Goal: Transaction & Acquisition: Subscribe to service/newsletter

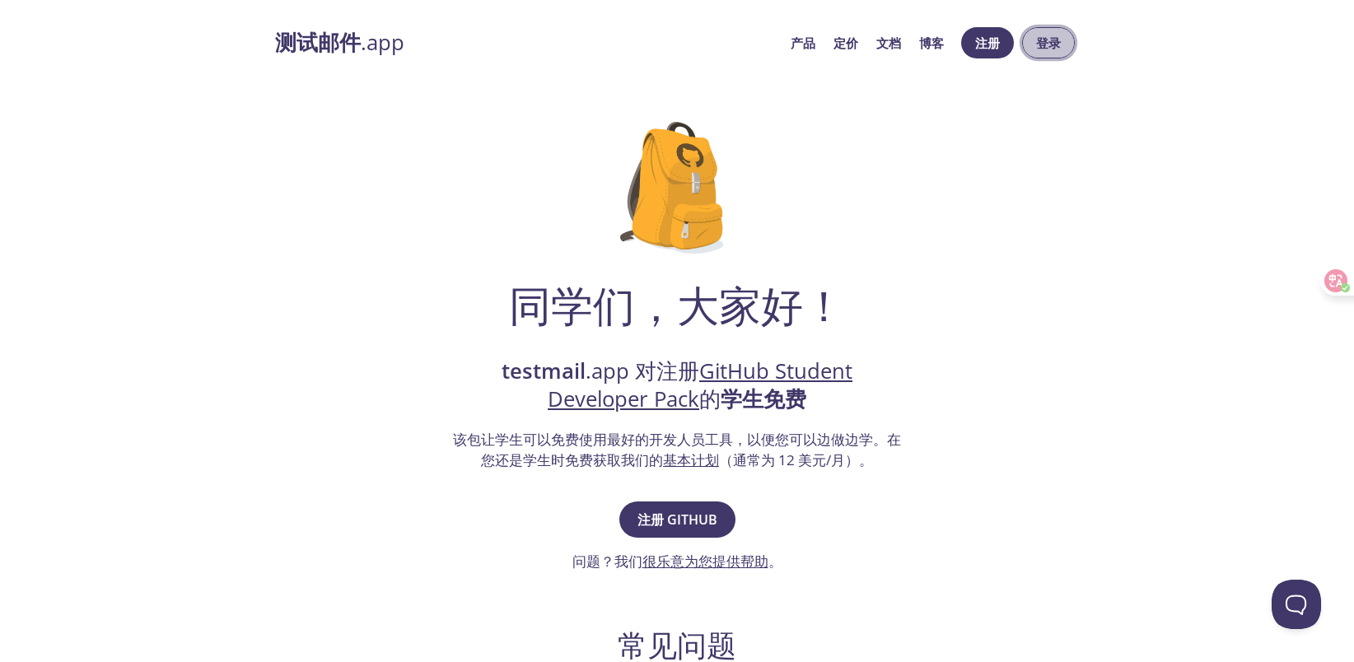
click at [1048, 40] on font "登录" at bounding box center [1048, 43] width 25 height 16
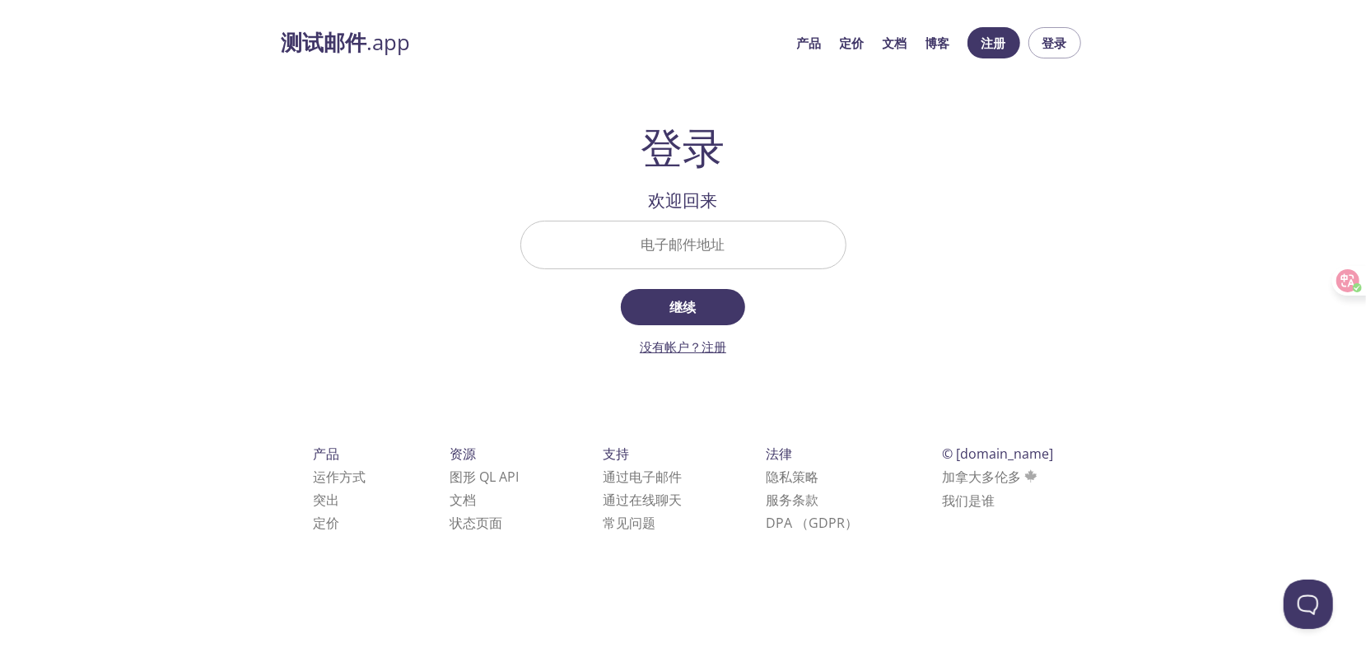
click at [703, 346] on font "没有帐户？注册" at bounding box center [683, 346] width 86 height 16
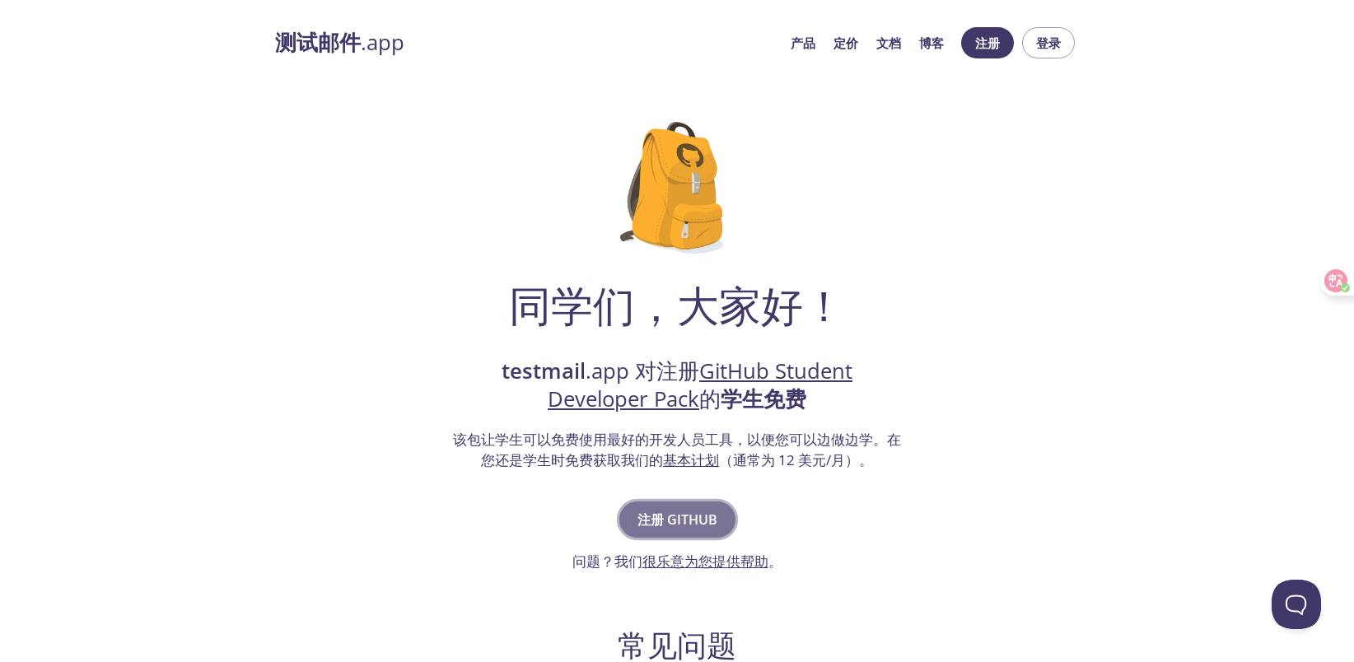
click at [647, 527] on font "注册 GITHUB" at bounding box center [677, 520] width 80 height 18
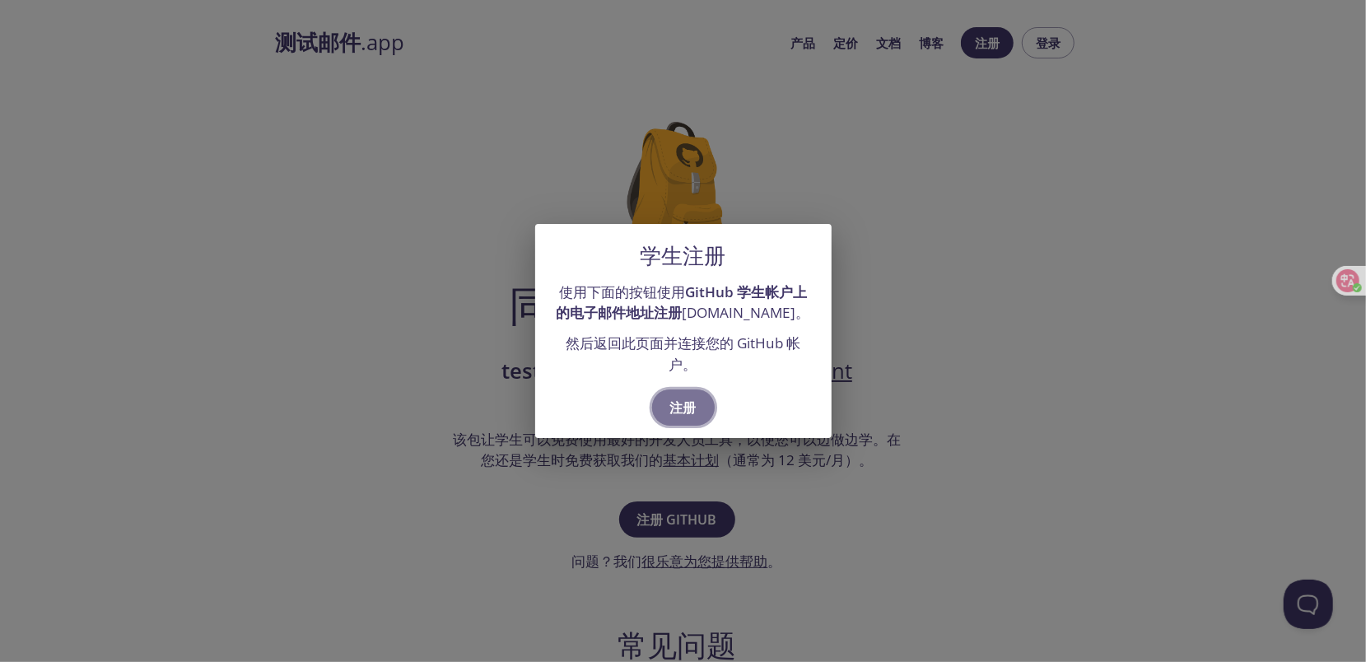
click at [689, 409] on font "注册" at bounding box center [683, 408] width 26 height 18
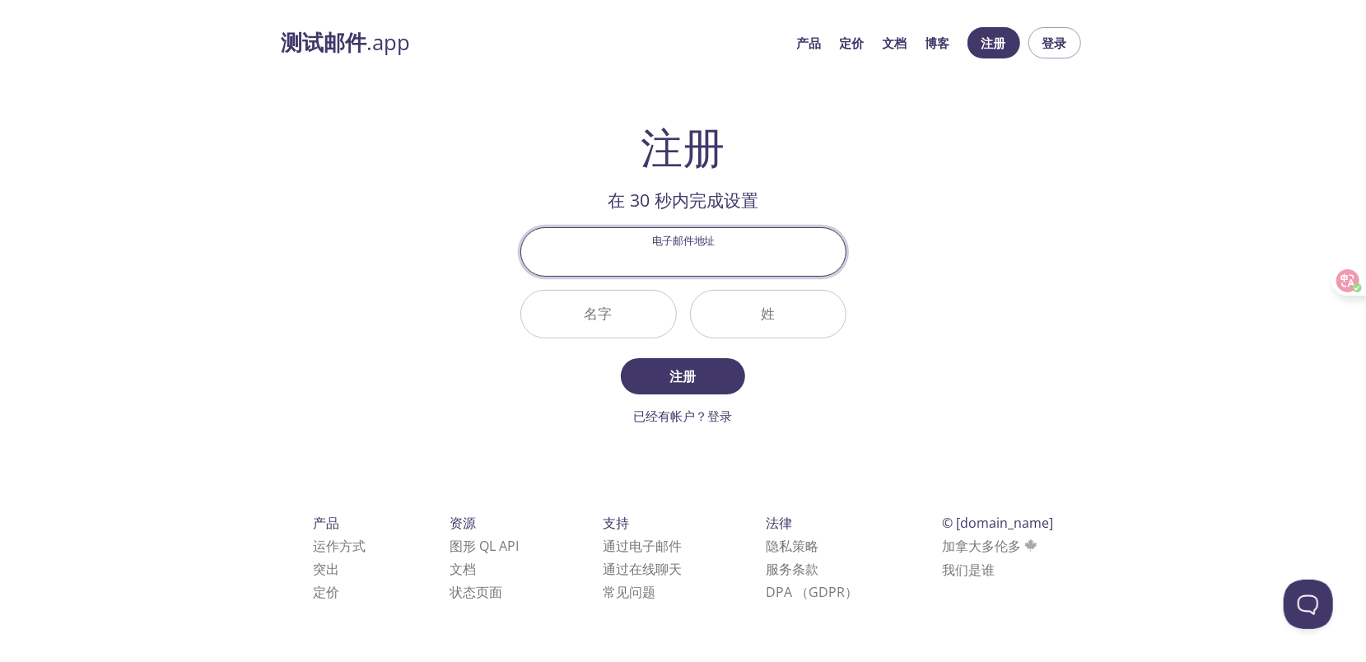
paste input "[EMAIL_ADDRESS][DOMAIN_NAME]"
type input "[EMAIL_ADDRESS][DOMAIN_NAME]"
click at [624, 318] on input "名字" at bounding box center [598, 314] width 155 height 47
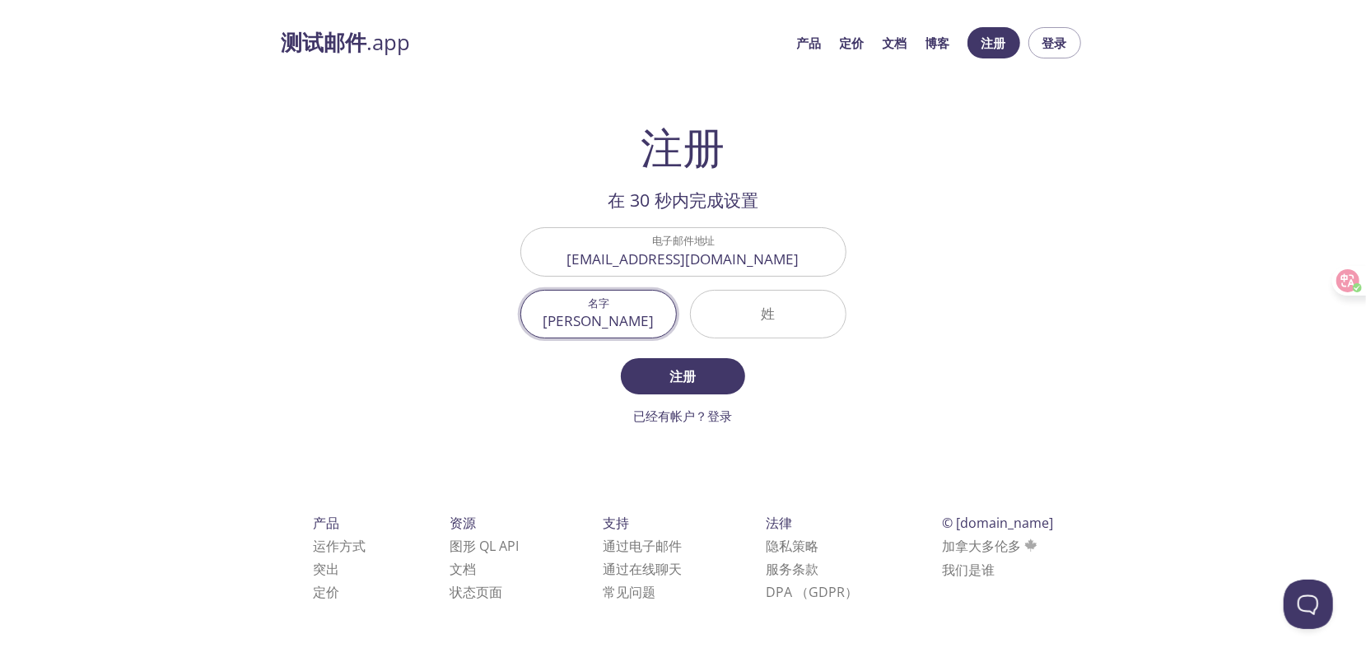
type input "肖"
type input "[PERSON_NAME]"
click at [766, 320] on input "姓" at bounding box center [768, 314] width 155 height 47
type input "q"
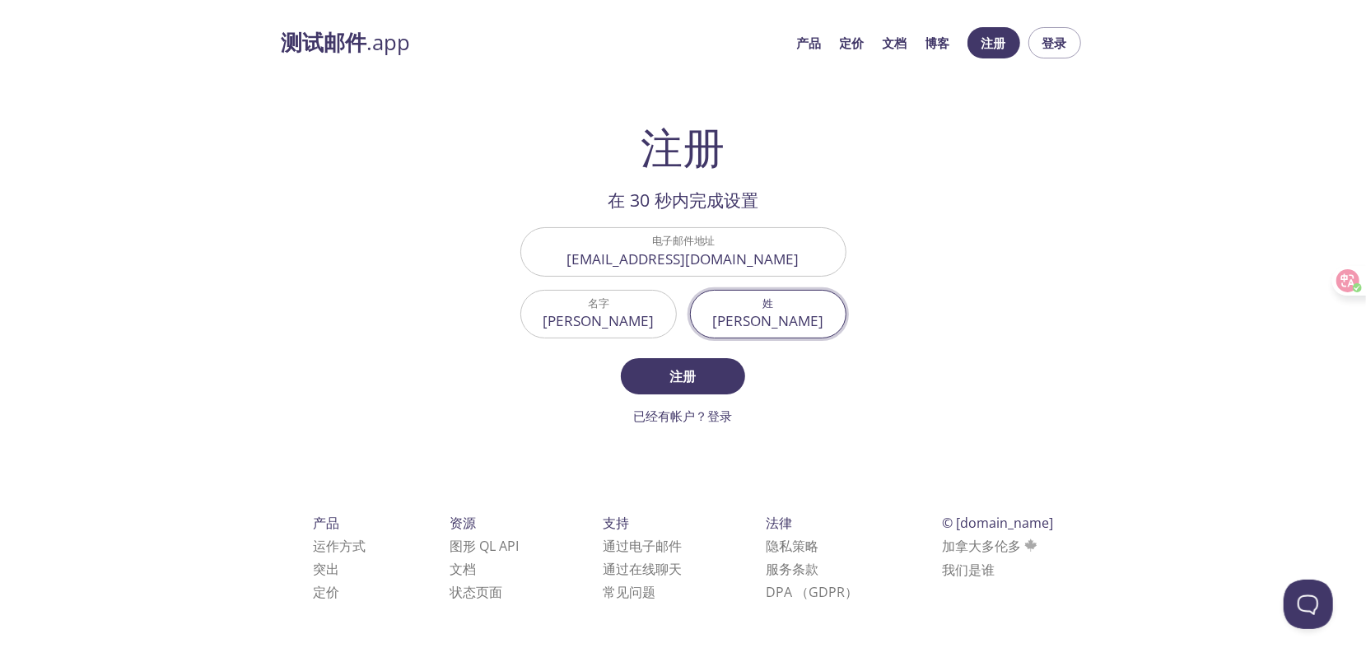
type input "正"
type input "[PERSON_NAME]"
click at [703, 365] on span "注册" at bounding box center [682, 376] width 87 height 23
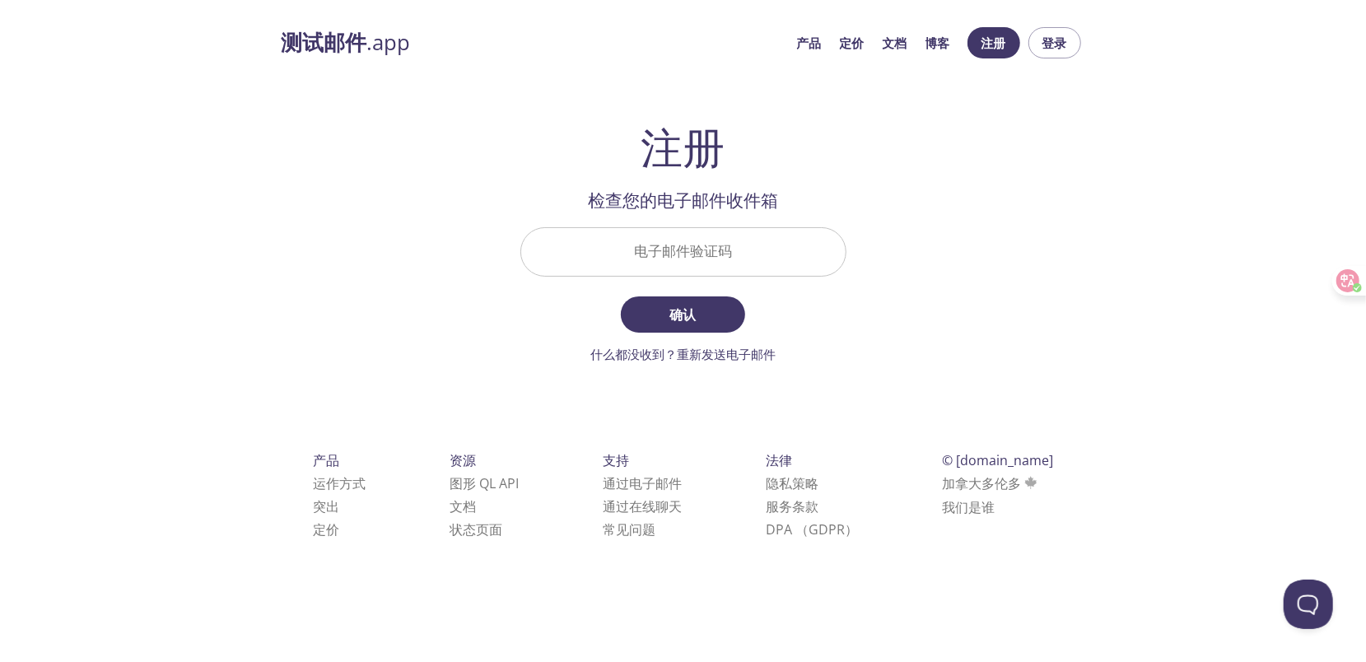
click at [692, 257] on input "电子邮件验证码" at bounding box center [683, 251] width 324 height 47
paste input "J69W84A"
type input "J69W84A"
click at [699, 305] on span "确认" at bounding box center [682, 314] width 87 height 23
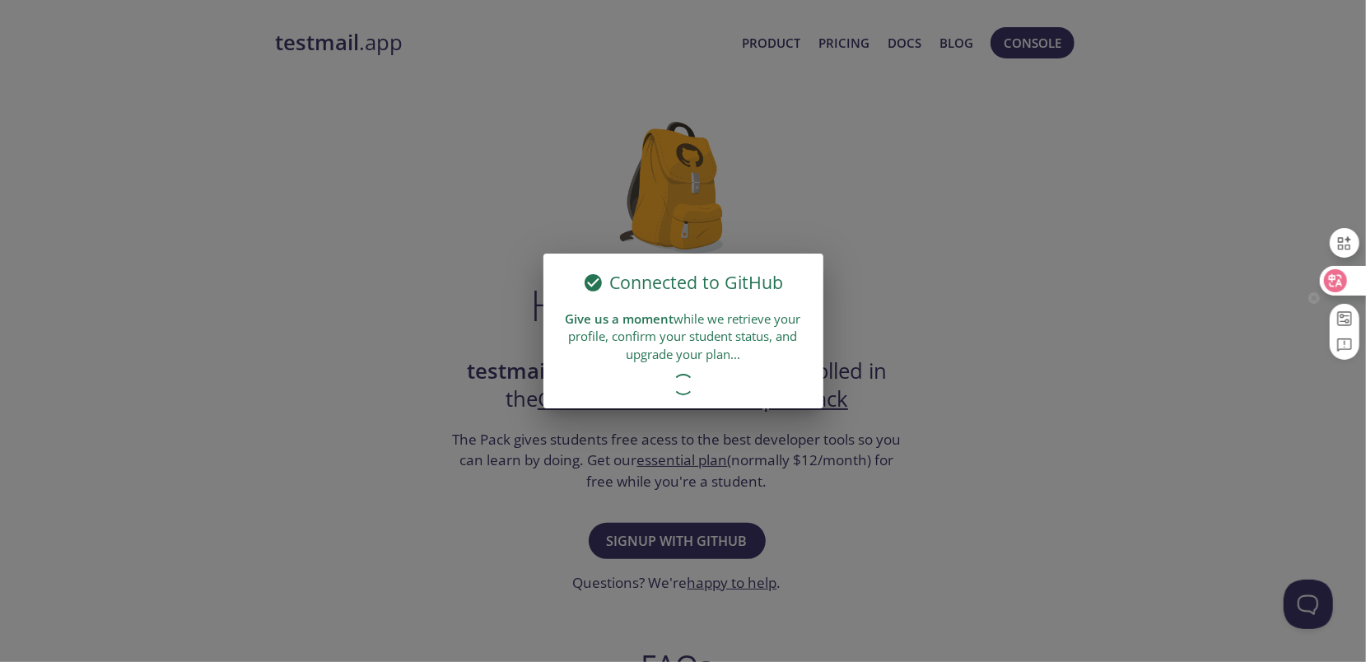
click at [1333, 282] on icon at bounding box center [1336, 280] width 14 height 13
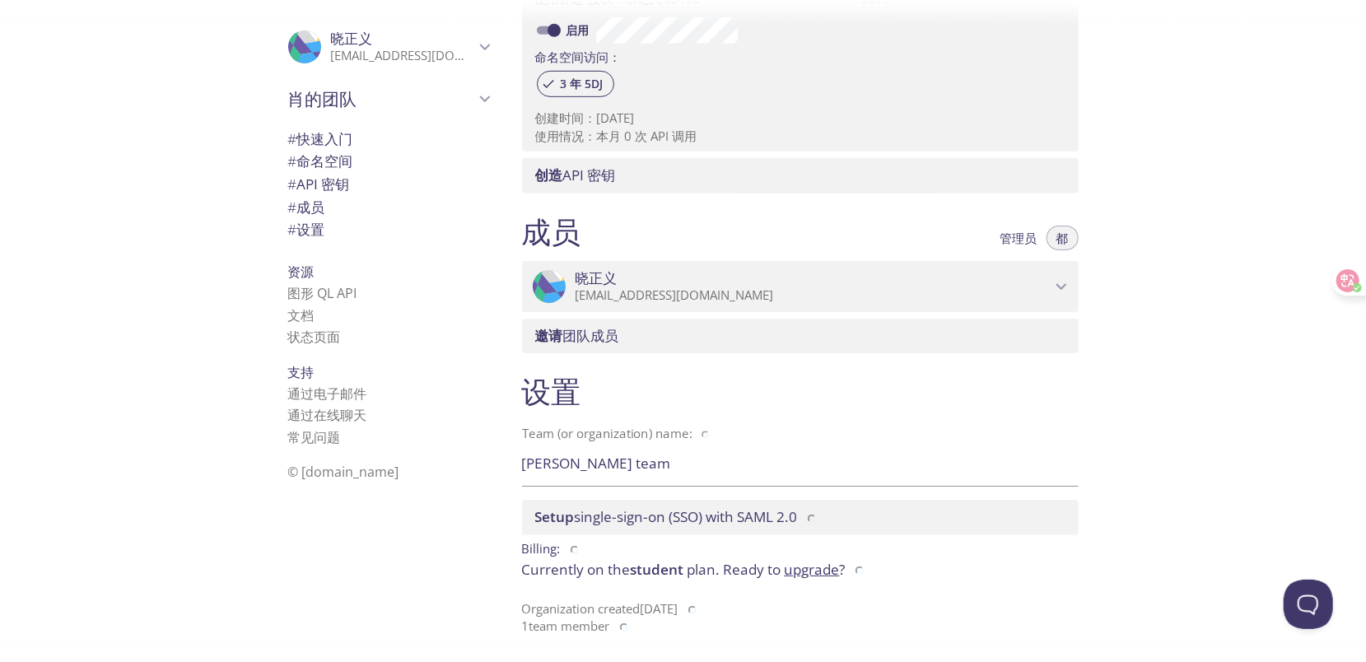
scroll to position [488, 0]
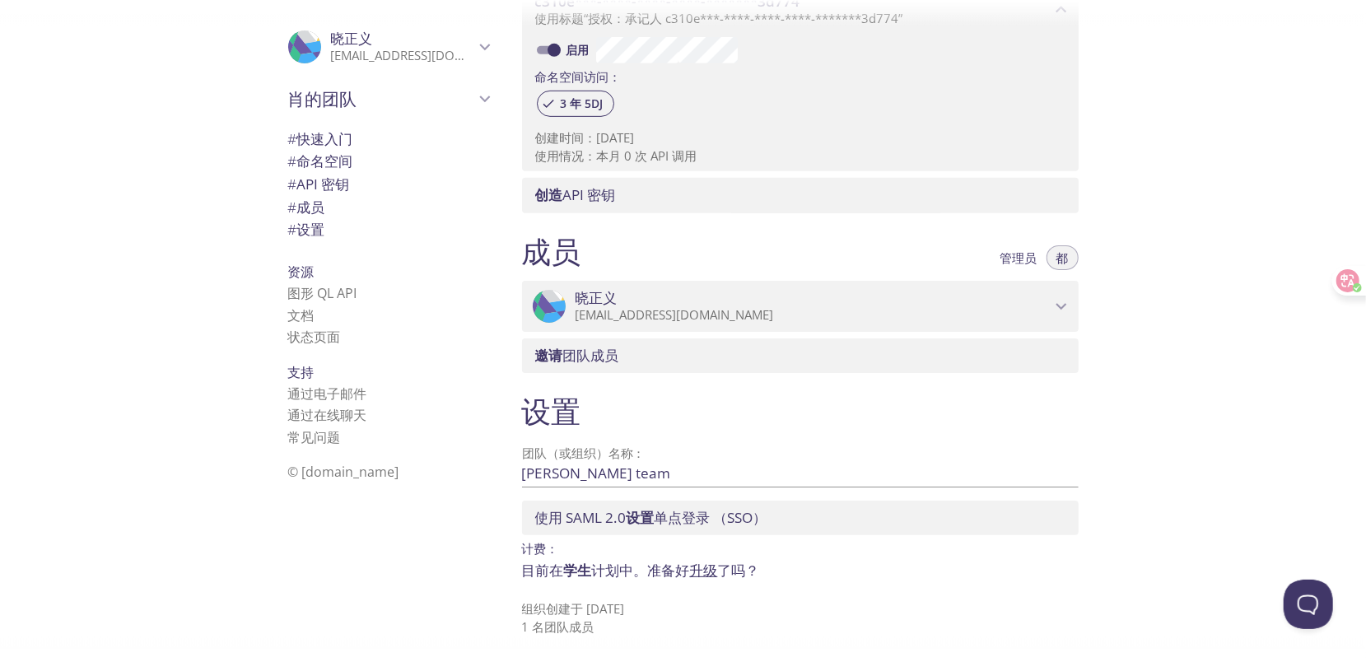
click at [710, 572] on link "升级" at bounding box center [704, 570] width 28 height 19
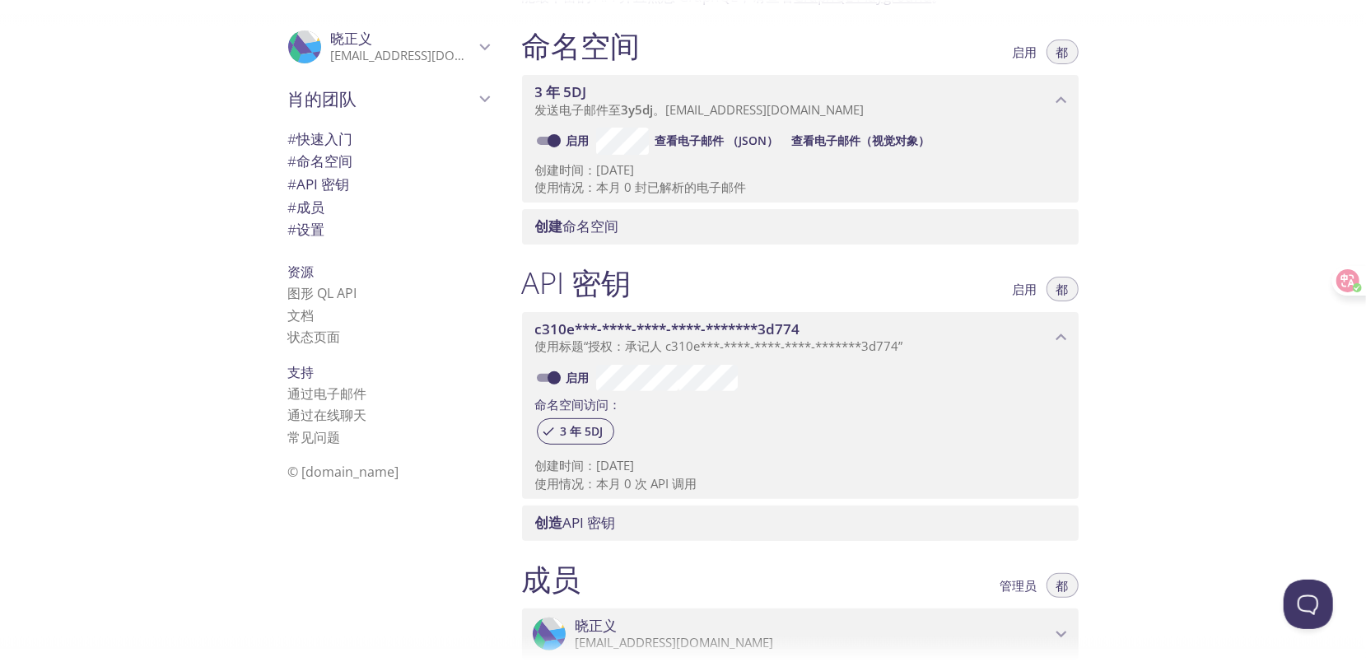
scroll to position [158, 0]
click at [580, 439] on font "3 年 5DJ" at bounding box center [582, 433] width 43 height 16
click at [583, 437] on font "3 年 5DJ" at bounding box center [582, 433] width 43 height 16
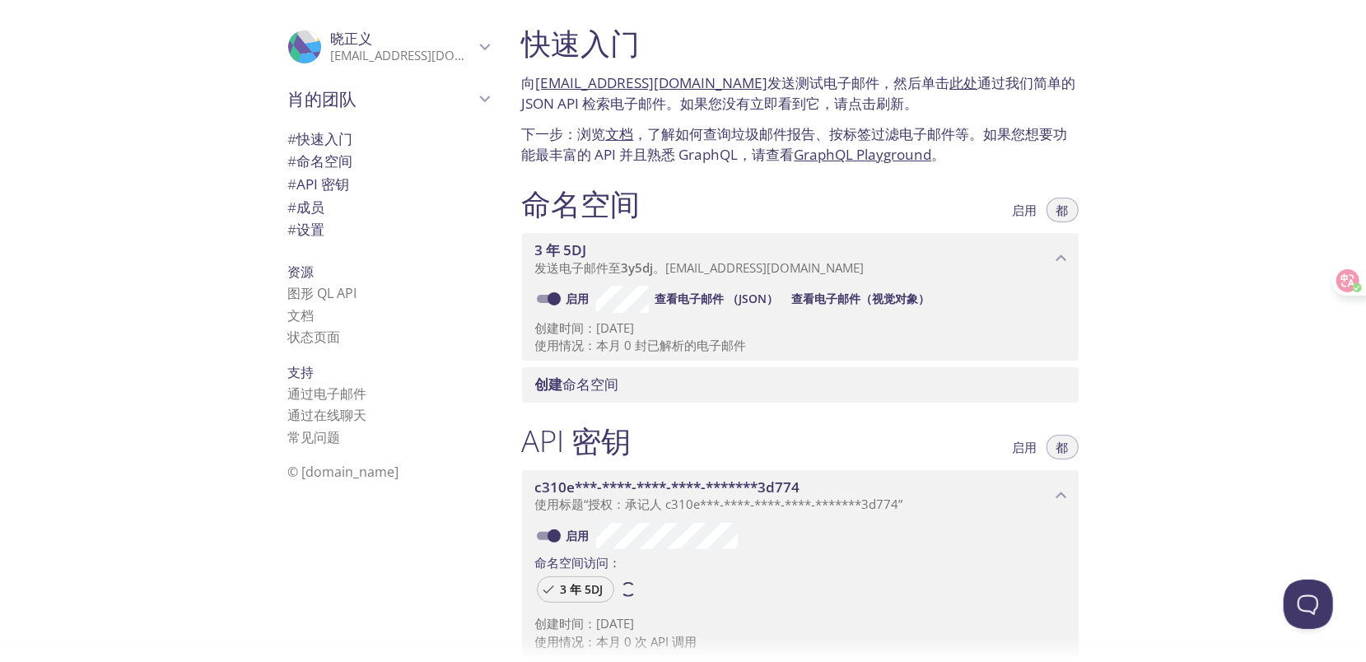
scroll to position [0, 0]
click at [737, 298] on font "查看电子邮件 （JSON）" at bounding box center [718, 300] width 124 height 16
click at [950, 86] on link "此处" at bounding box center [964, 84] width 28 height 19
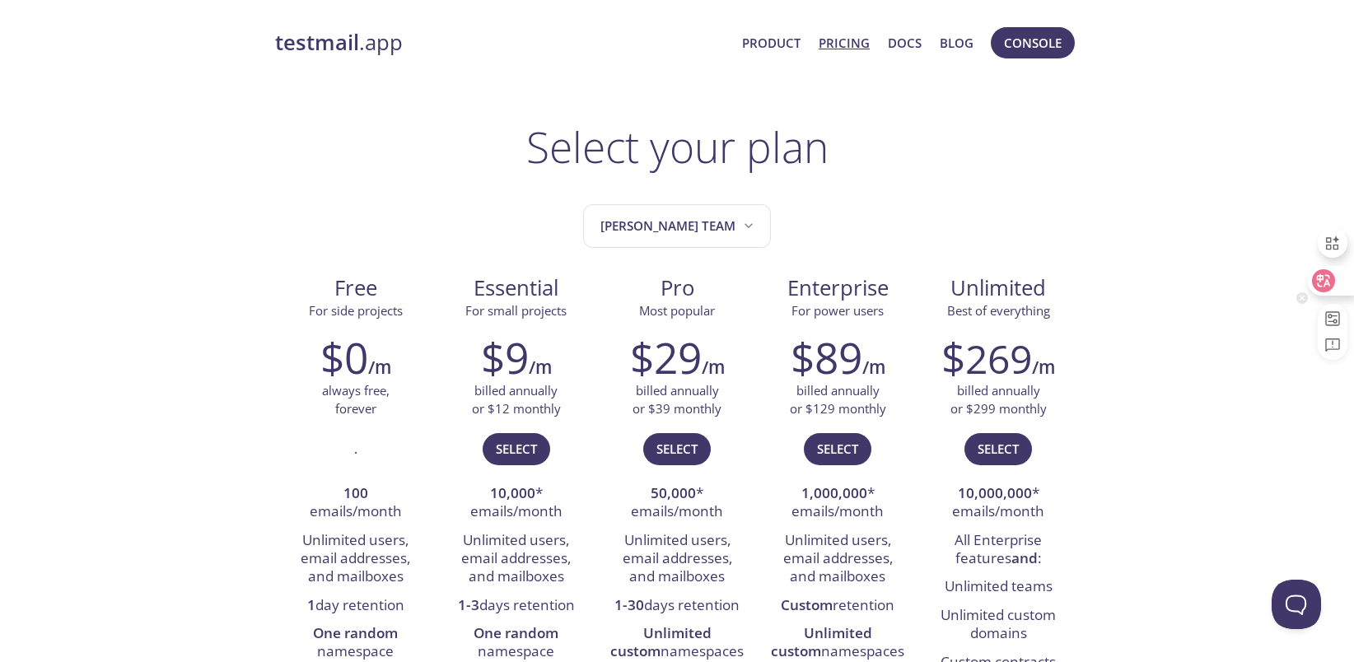
click at [1328, 280] on icon at bounding box center [1324, 280] width 14 height 13
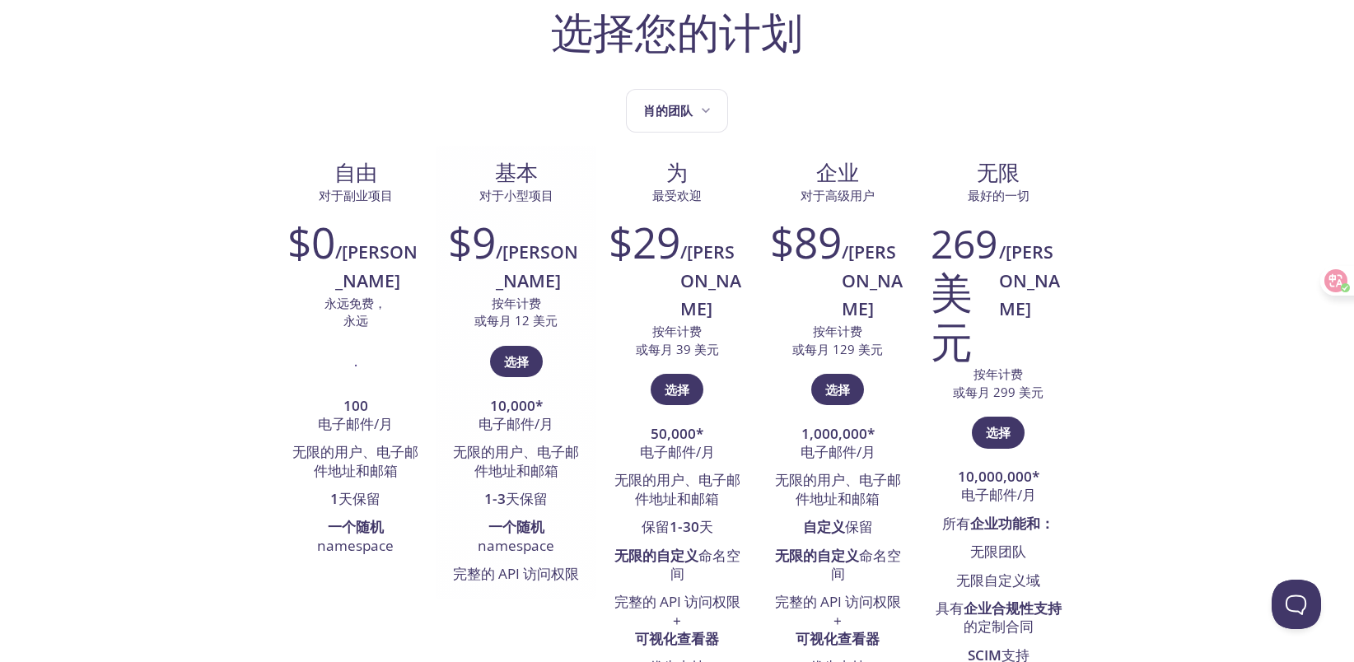
scroll to position [165, 0]
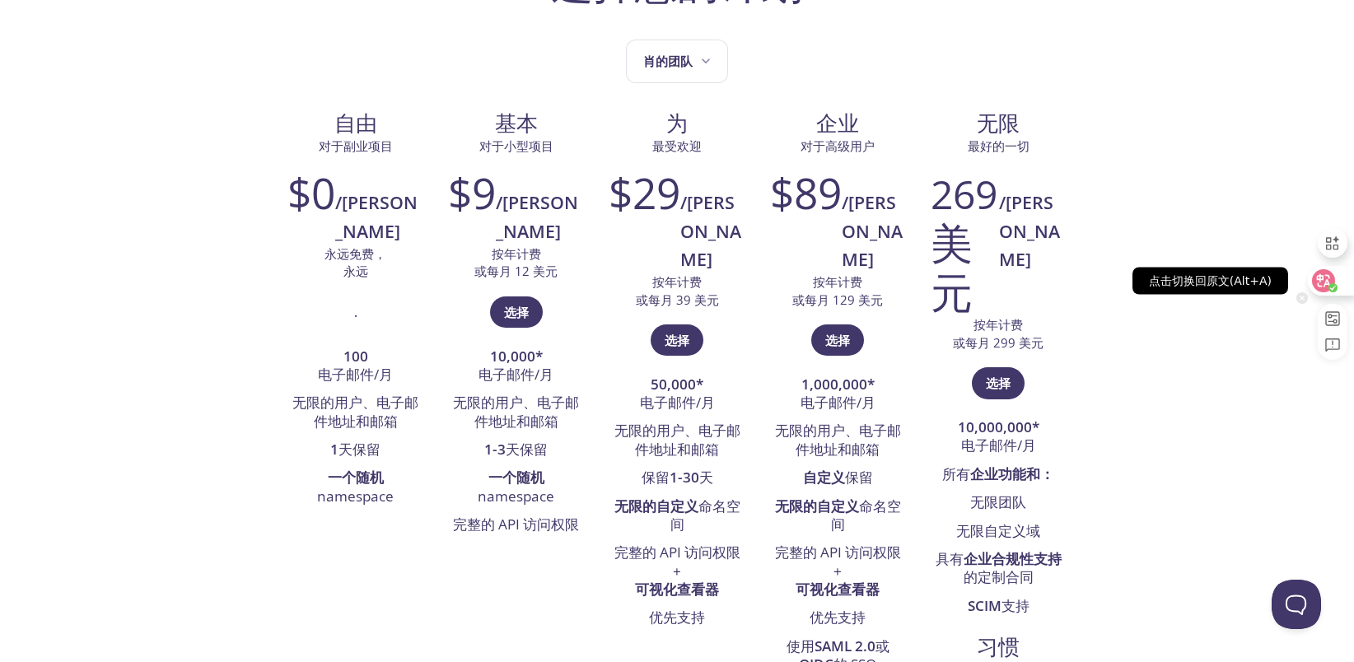
click at [1321, 282] on icon at bounding box center [1323, 281] width 16 height 16
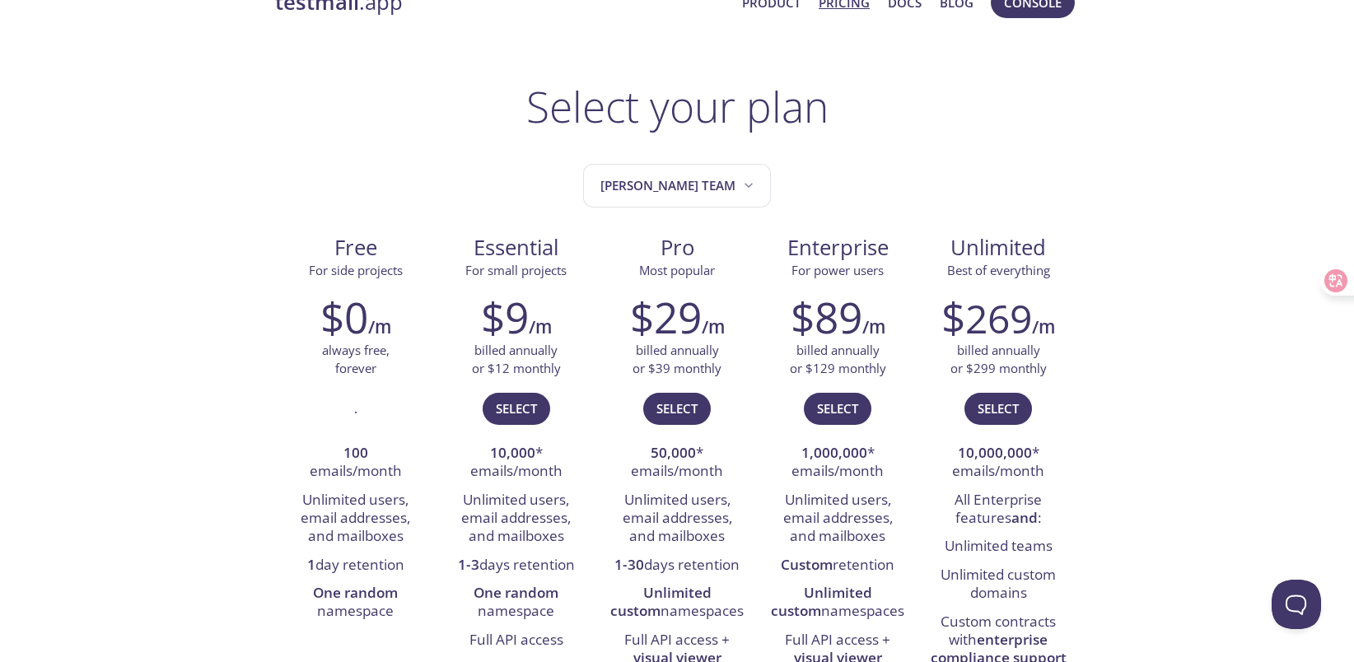
scroll to position [0, 0]
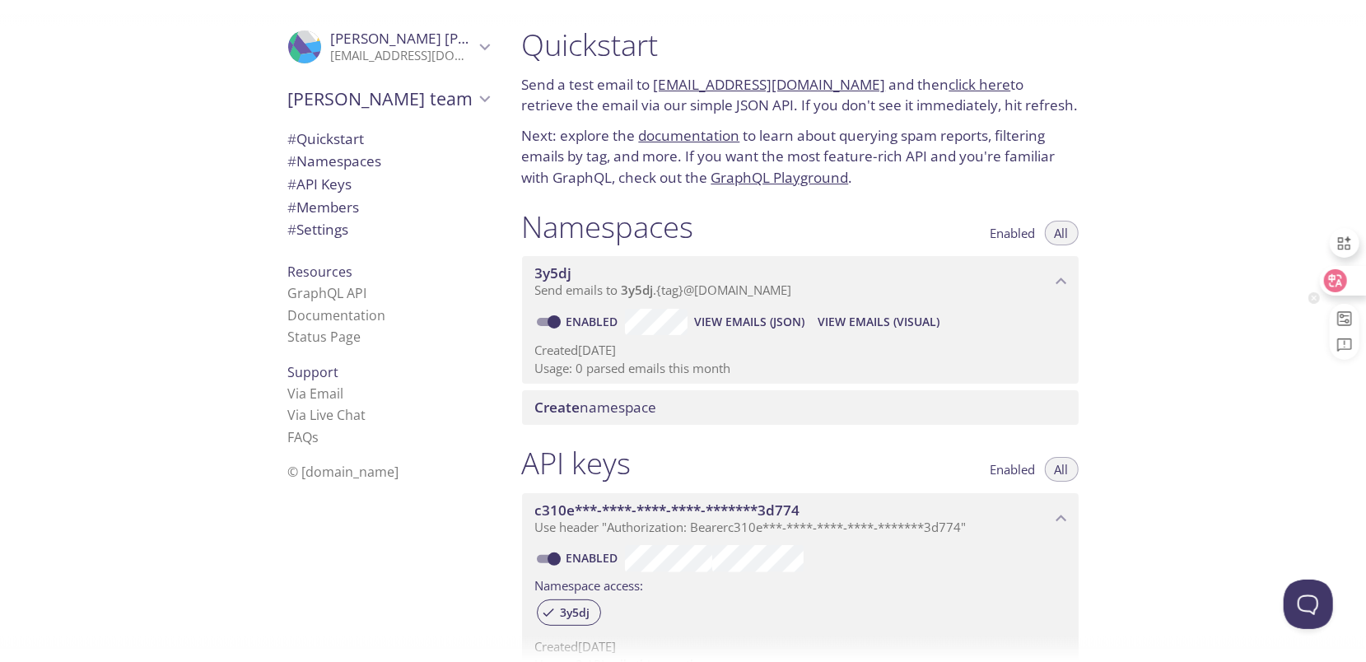
click at [1331, 290] on icon at bounding box center [1335, 280] width 23 height 23
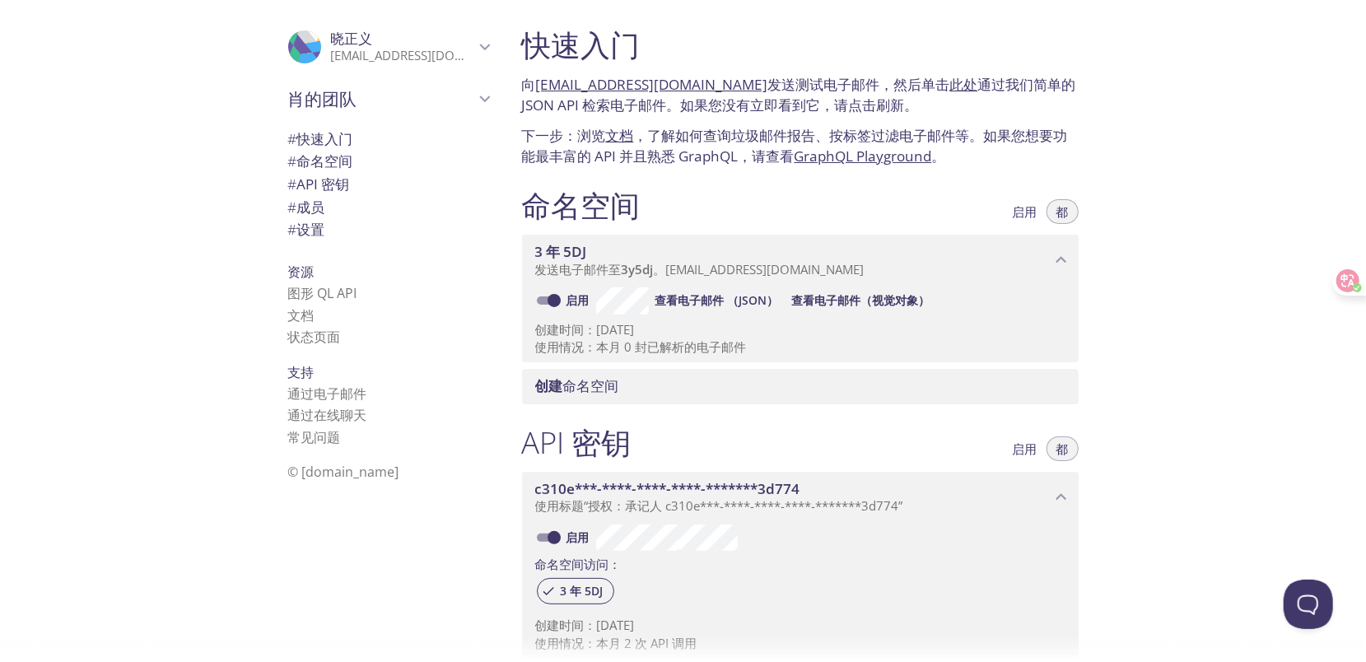
click at [1206, 145] on div "快速入门 向 [EMAIL_ADDRESS][DOMAIN_NAME] 发送测试电子邮件，然后单击 此处 通过我们简单的 JSON API 检索电子邮件。如果…" at bounding box center [938, 331] width 858 height 662
click at [300, 320] on font "文档" at bounding box center [301, 315] width 26 height 18
copy link "[EMAIL_ADDRESS][DOMAIN_NAME]"
drag, startPoint x: 738, startPoint y: 86, endPoint x: 544, endPoint y: 82, distance: 194.4
click at [544, 82] on font "向 [EMAIL_ADDRESS][DOMAIN_NAME] 发送测试电子邮件，然后单击 此处 通过我们简单的 JSON API 检索电子邮件。如果您没有立即…" at bounding box center [799, 95] width 554 height 40
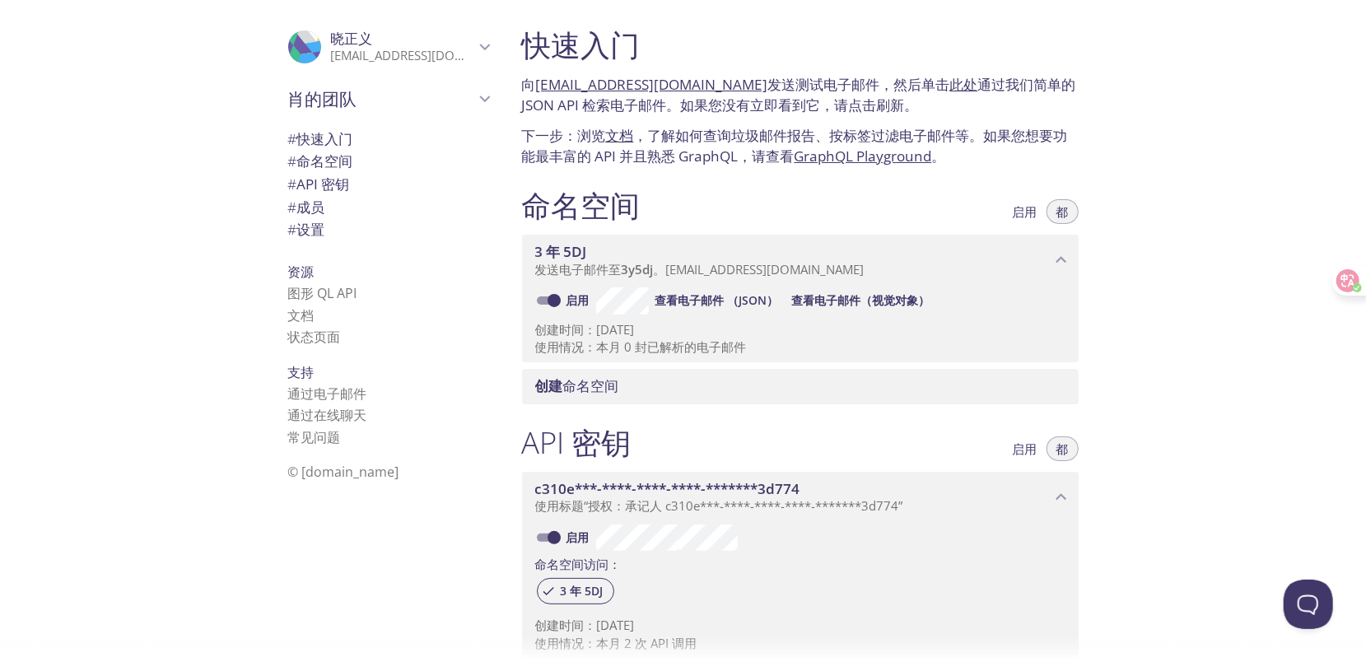
click at [950, 83] on link "此处" at bounding box center [964, 84] width 28 height 19
click at [829, 154] on link "GraphQL Playground" at bounding box center [864, 156] width 138 height 19
click at [912, 154] on link "GraphQL Playground" at bounding box center [864, 156] width 138 height 19
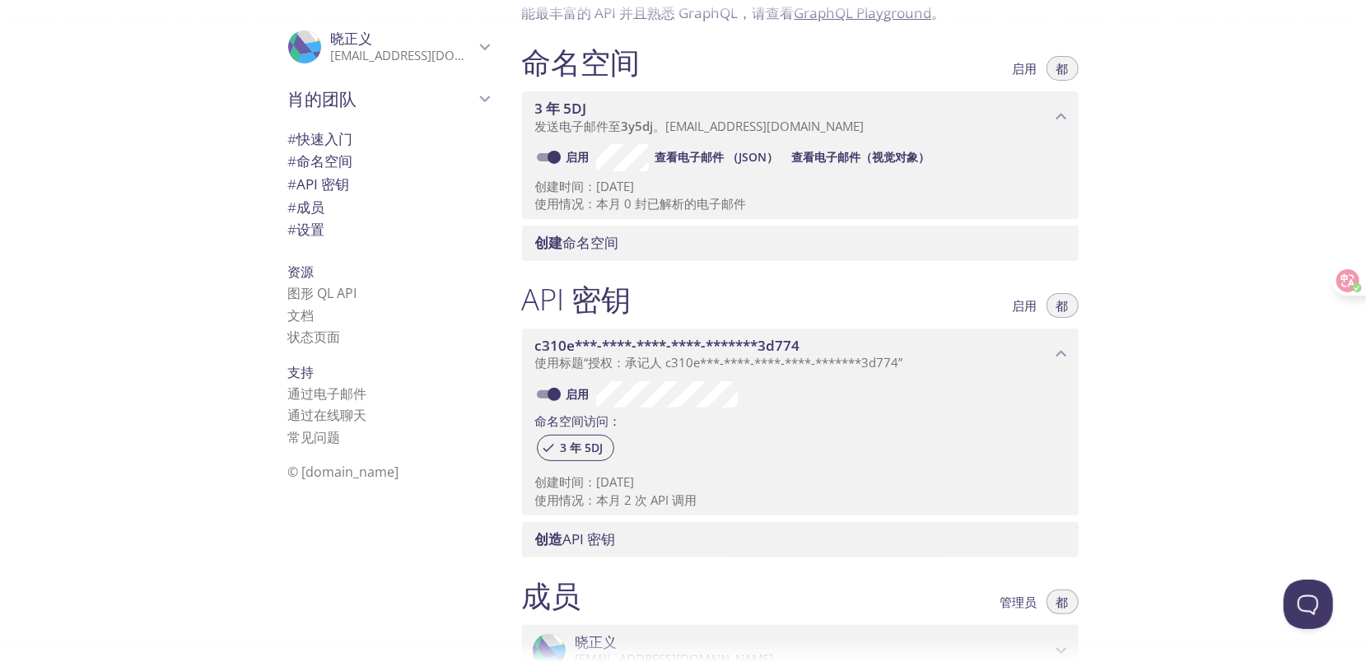
scroll to position [82, 0]
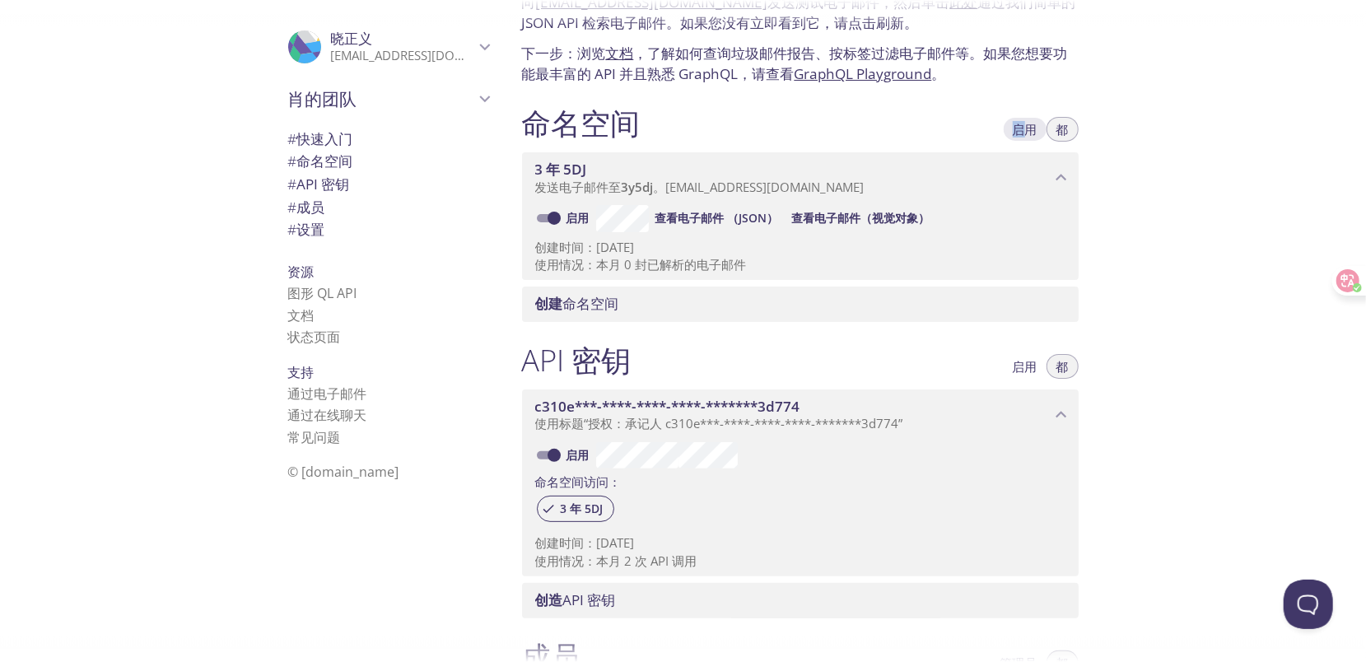
click at [1020, 123] on font "启用" at bounding box center [1025, 129] width 25 height 16
drag, startPoint x: 1020, startPoint y: 123, endPoint x: 947, endPoint y: 114, distance: 72.9
click at [947, 114] on div "命名空间 启用 都" at bounding box center [800, 125] width 557 height 41
click at [1062, 133] on font "都" at bounding box center [1063, 129] width 12 height 16
click at [1026, 131] on font "启用" at bounding box center [1025, 129] width 25 height 16
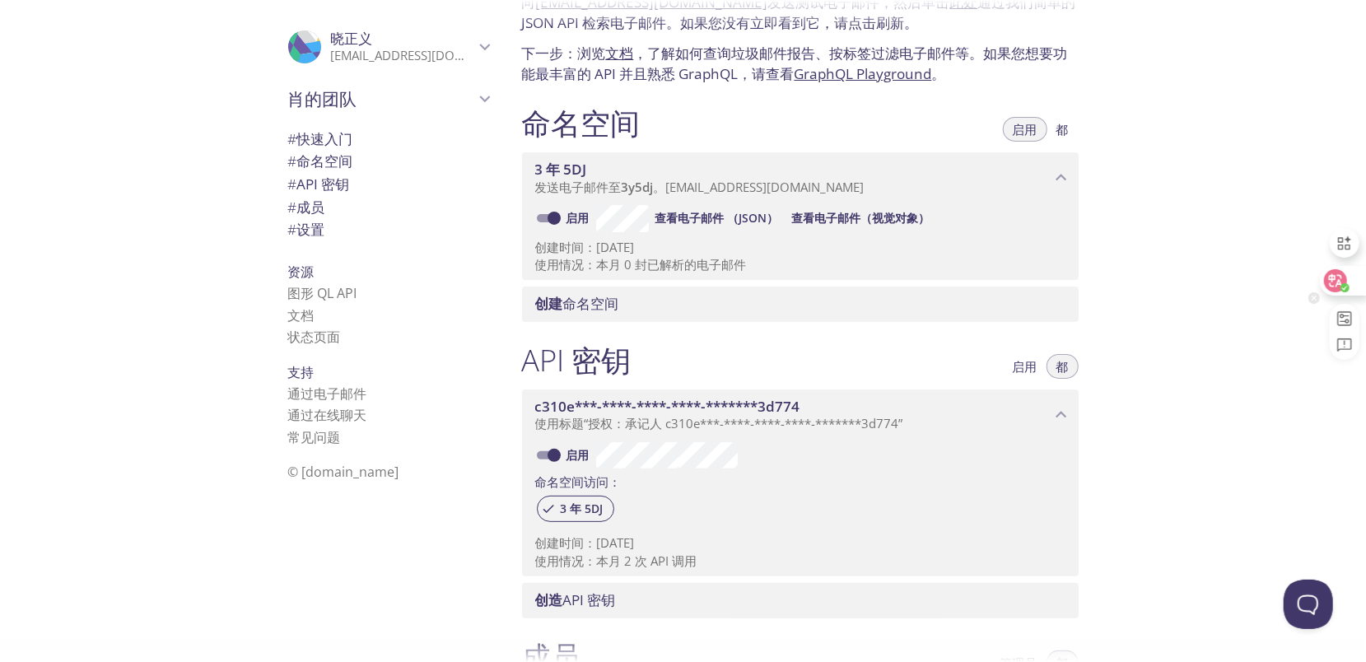
click at [1342, 287] on circle at bounding box center [1345, 287] width 9 height 9
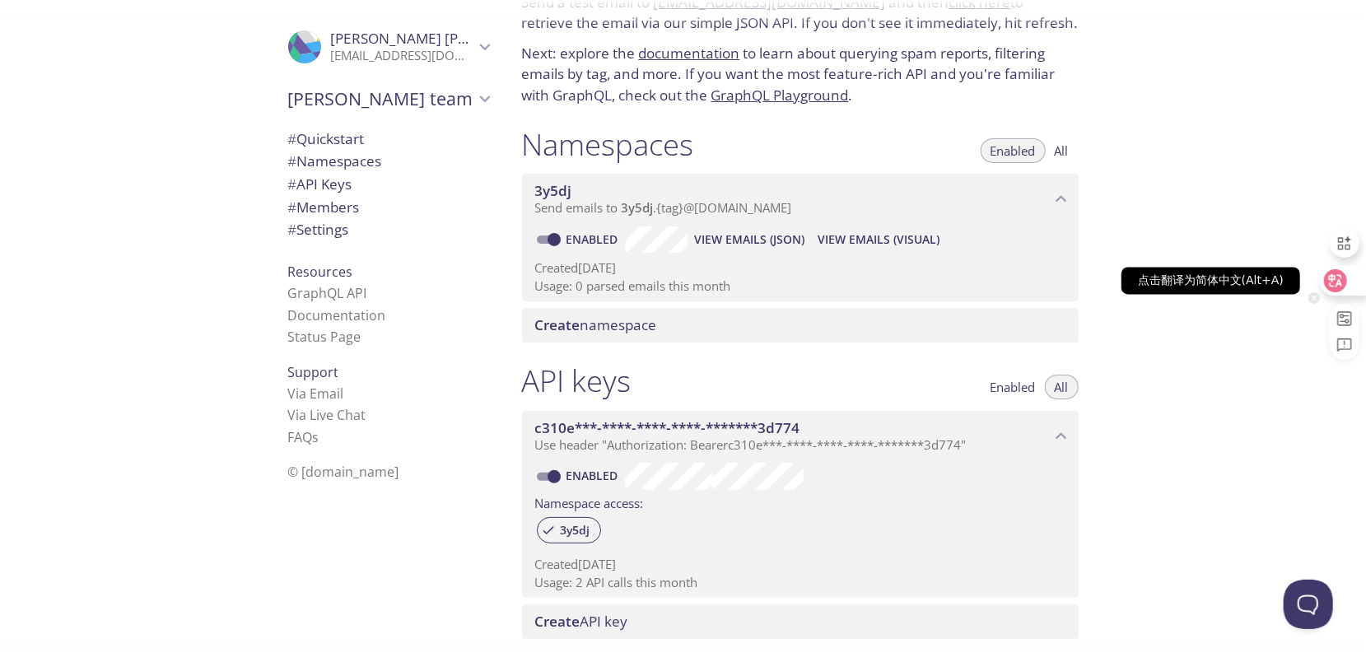
click at [1326, 282] on icon at bounding box center [1335, 280] width 23 height 23
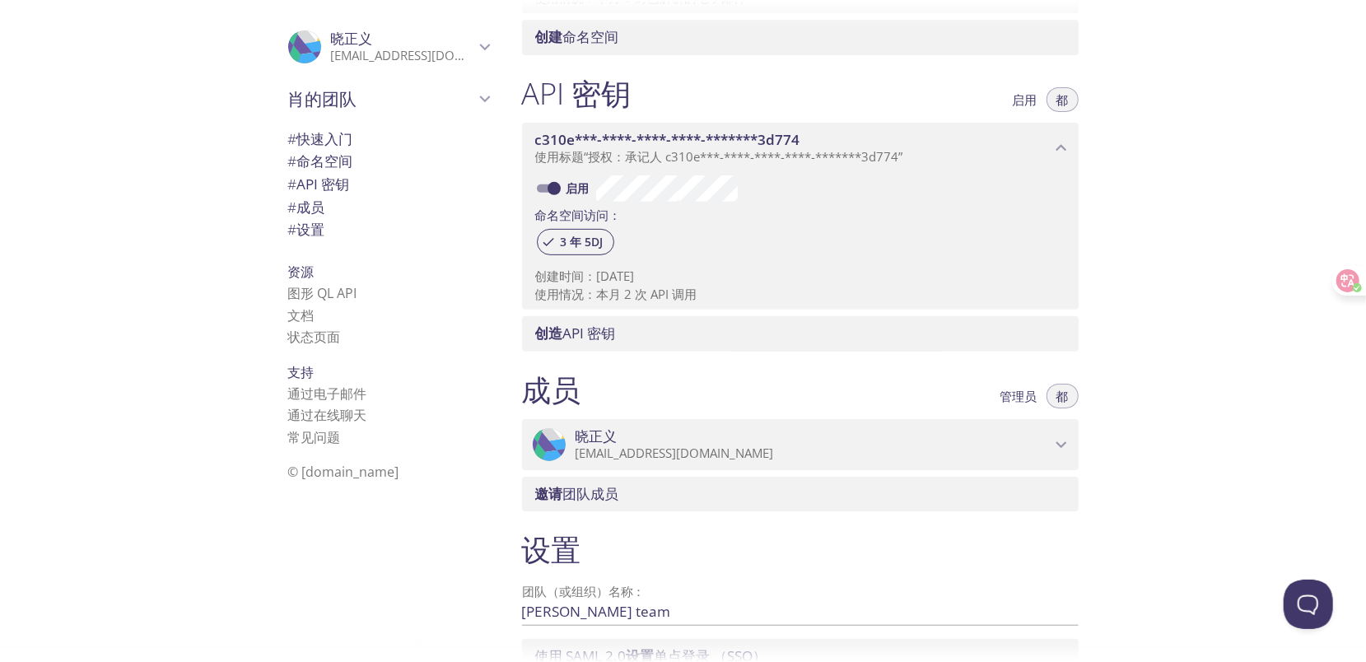
scroll to position [323, 0]
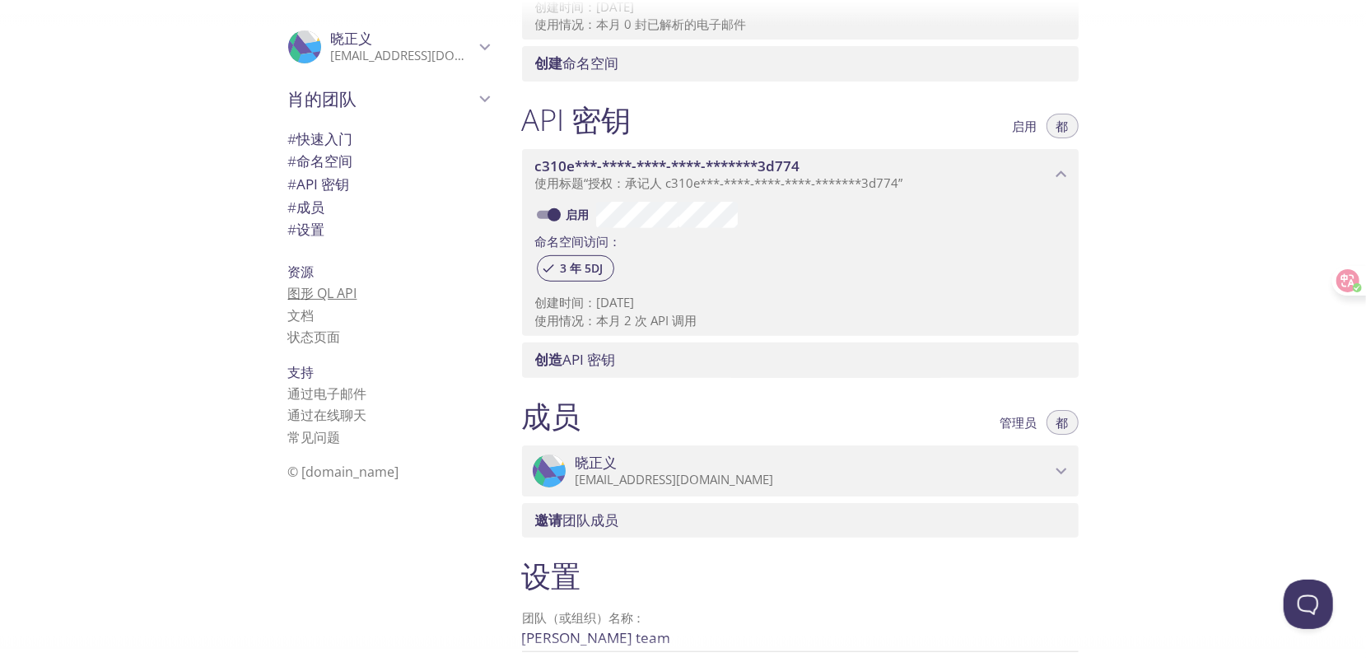
click at [310, 296] on font "图形 QL API" at bounding box center [322, 293] width 69 height 18
click at [1293, 62] on div "快速入门 向 [EMAIL_ADDRESS][DOMAIN_NAME] 发送测试电子邮件，然后单击 此处 通过我们简单的 JSON API 检索电子邮件。如果…" at bounding box center [938, 331] width 858 height 662
